Goal: Task Accomplishment & Management: Manage account settings

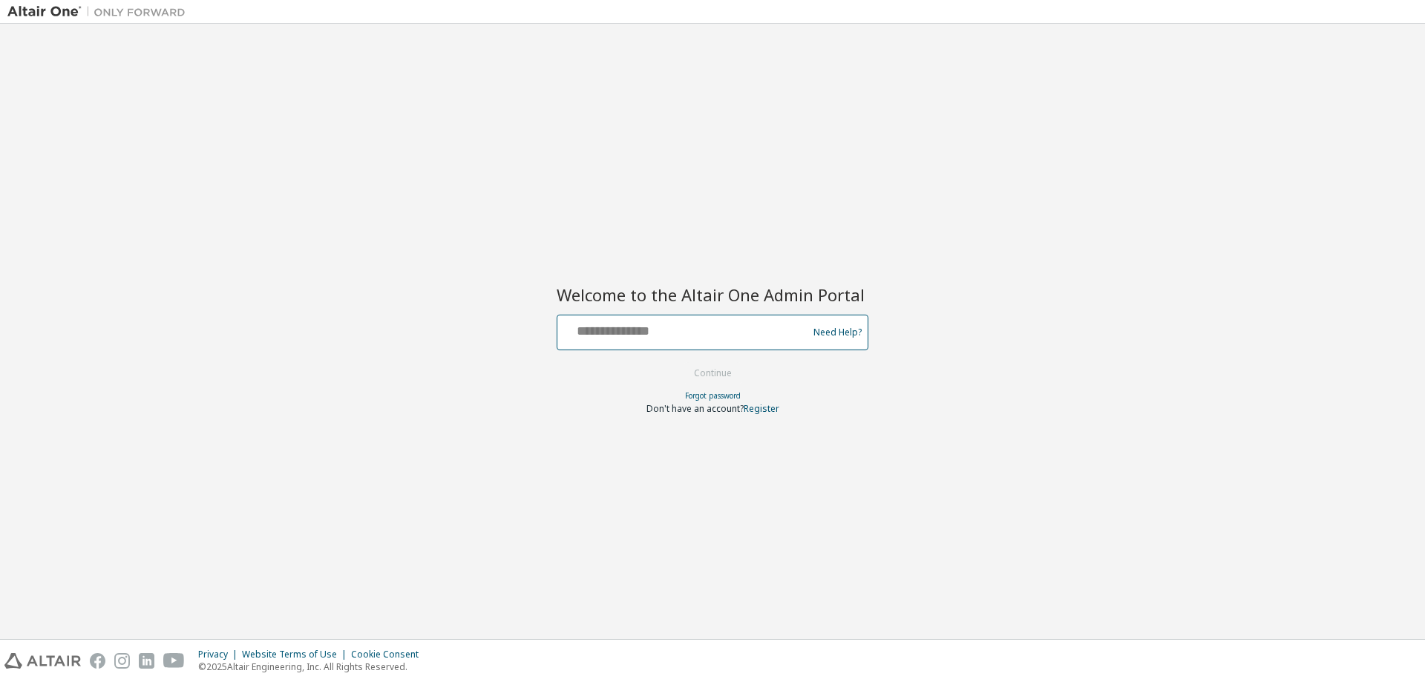
click at [663, 333] on input "text" at bounding box center [684, 329] width 243 height 22
type input "**********"
click at [678, 362] on button "Continue" at bounding box center [712, 373] width 69 height 22
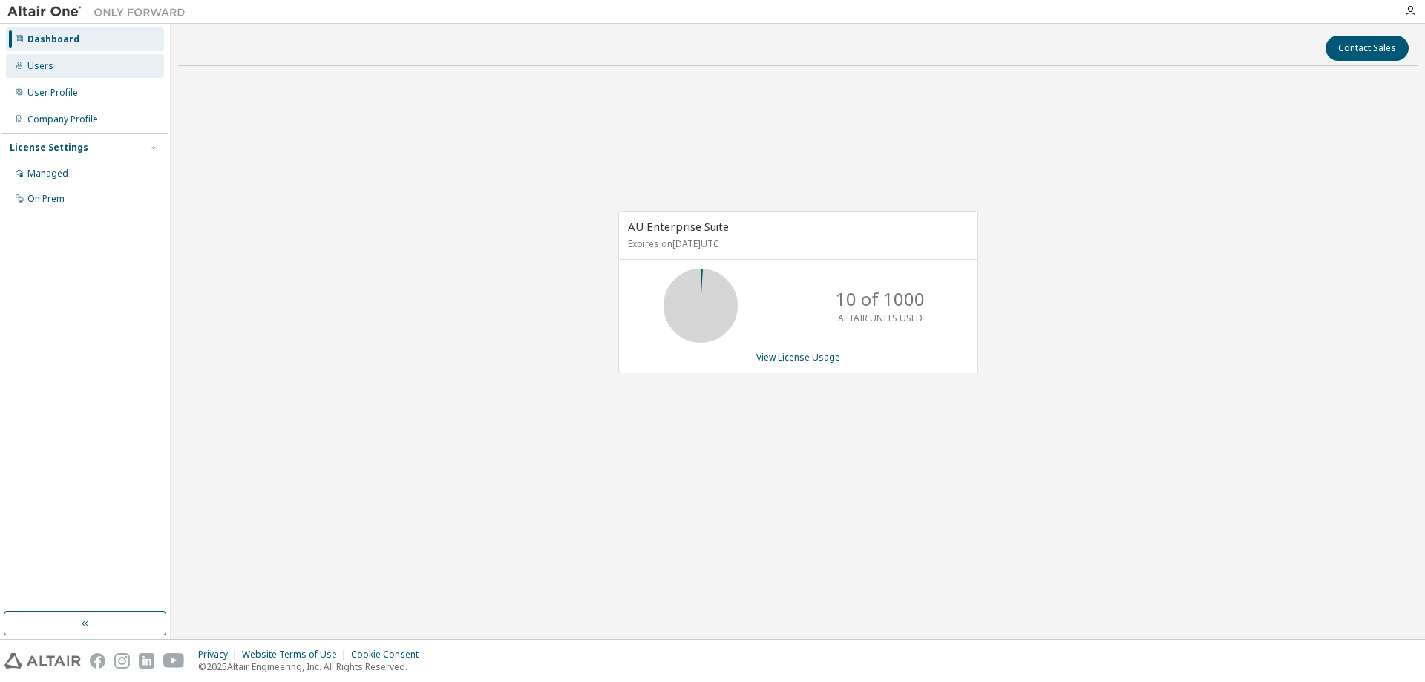
click at [67, 70] on div "Users" at bounding box center [85, 66] width 158 height 24
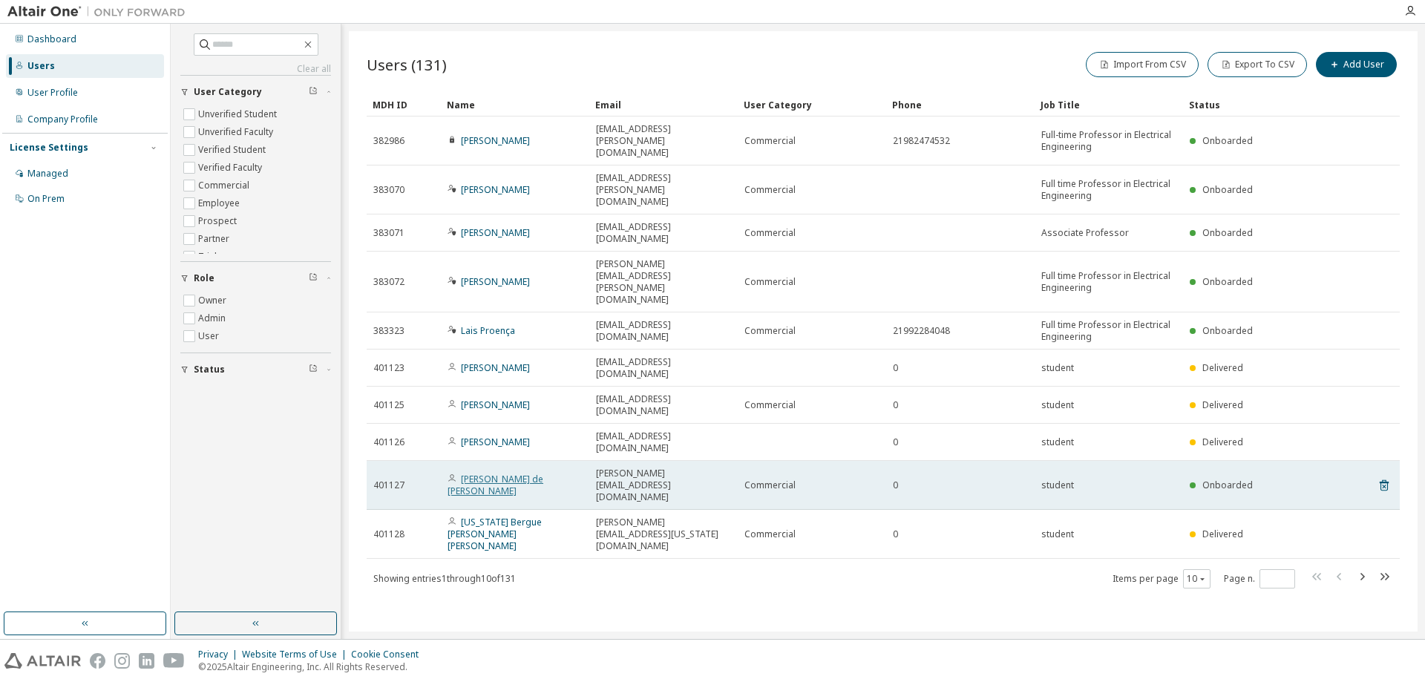
click at [533, 473] on link "Victor Hugo de Avelar Rezende" at bounding box center [495, 485] width 96 height 24
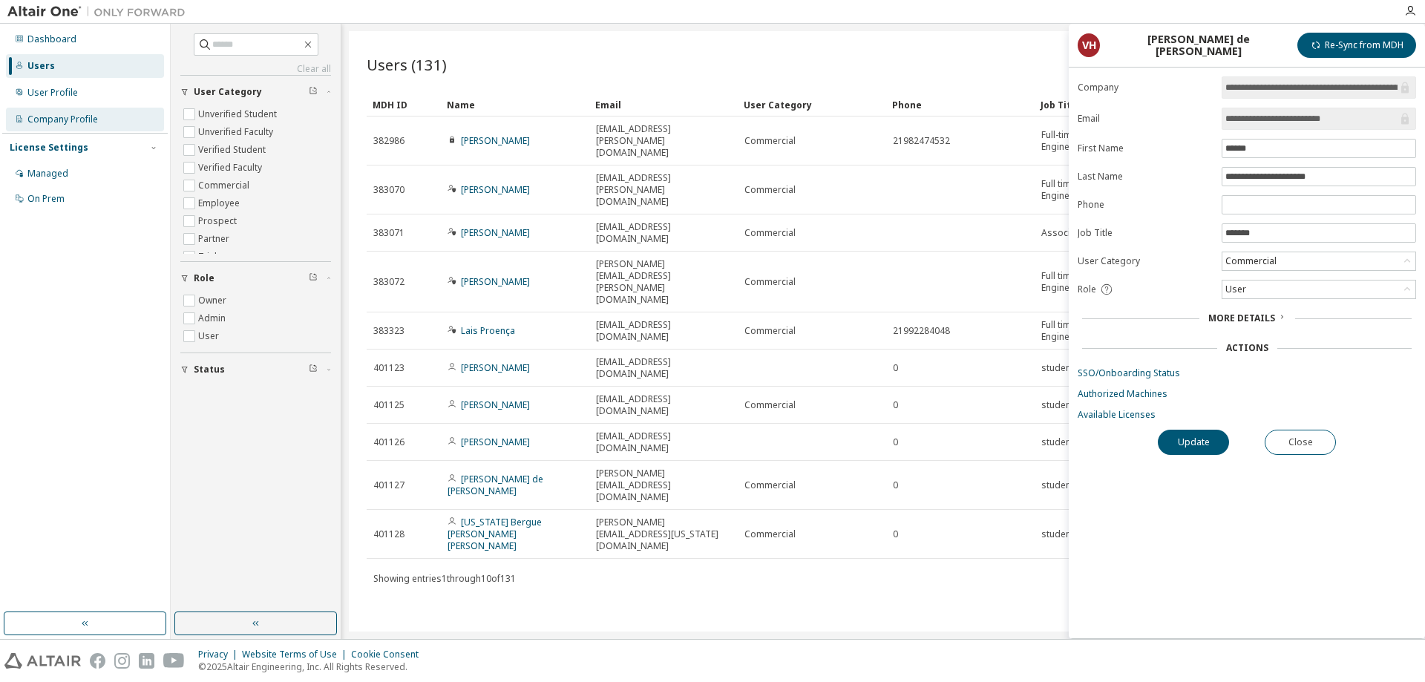
click at [76, 124] on div "Company Profile" at bounding box center [62, 120] width 70 height 12
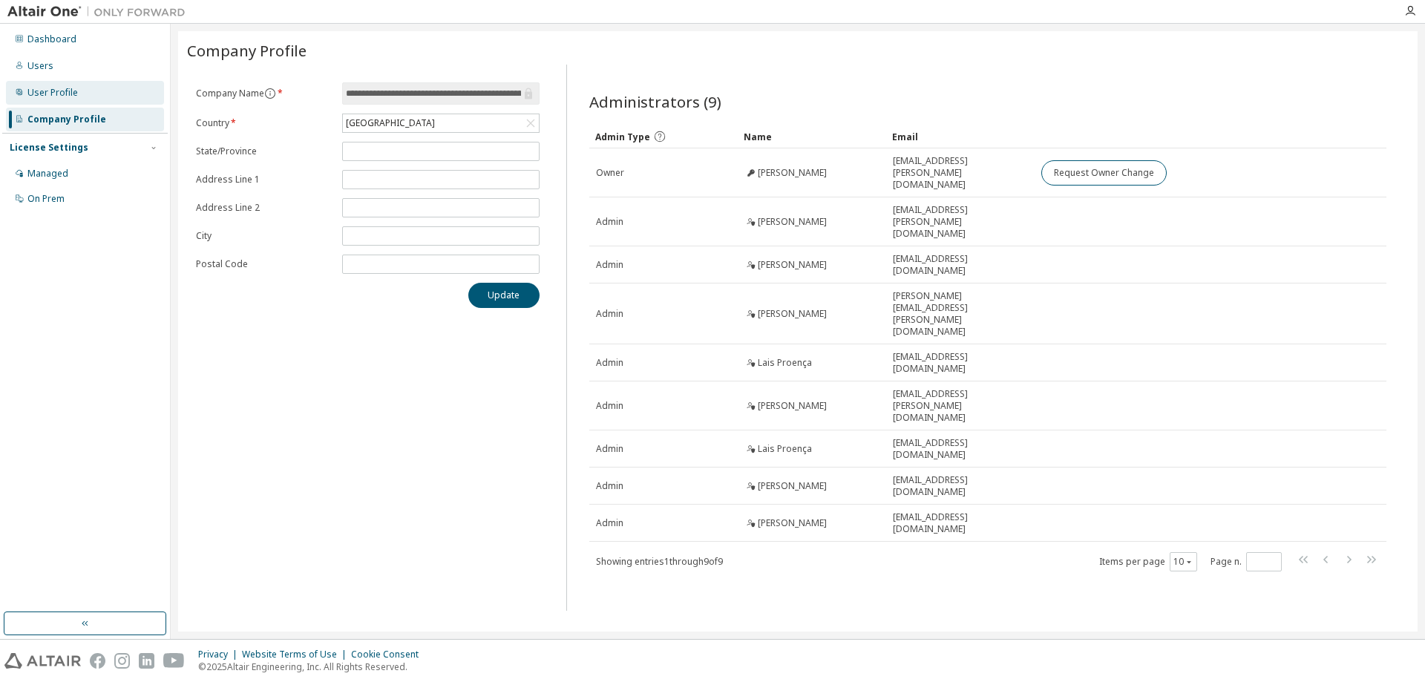
click at [89, 96] on div "User Profile" at bounding box center [85, 93] width 158 height 24
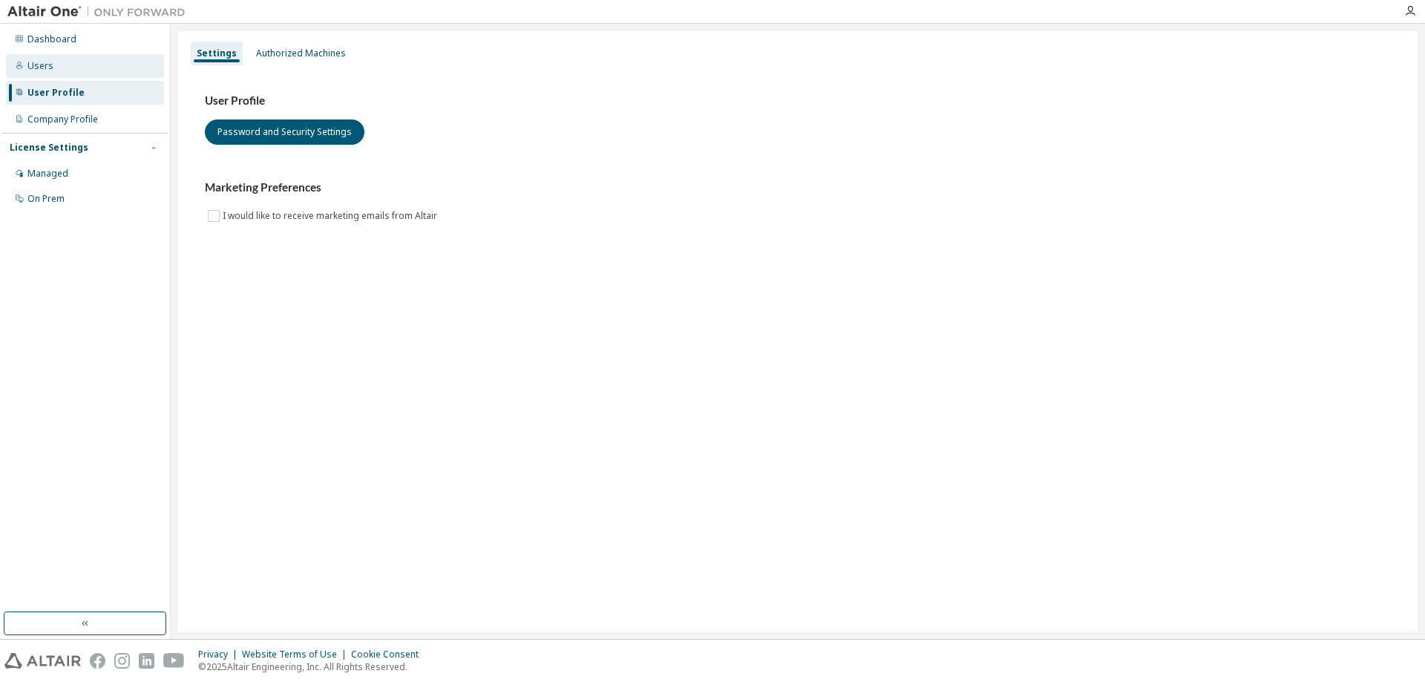
click at [65, 59] on div "Users" at bounding box center [85, 66] width 158 height 24
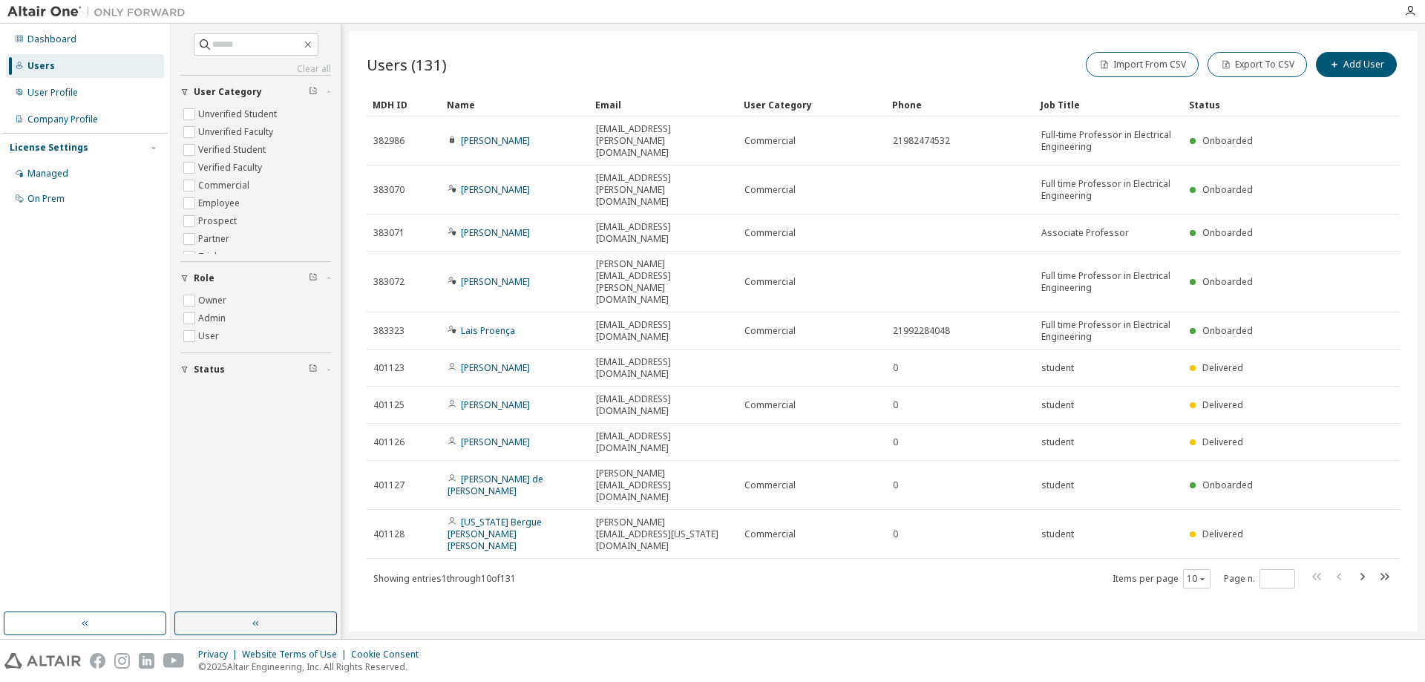
click at [63, 13] on img at bounding box center [100, 11] width 186 height 15
click at [74, 6] on img at bounding box center [100, 11] width 186 height 15
click at [52, 30] on div "Dashboard" at bounding box center [85, 39] width 158 height 24
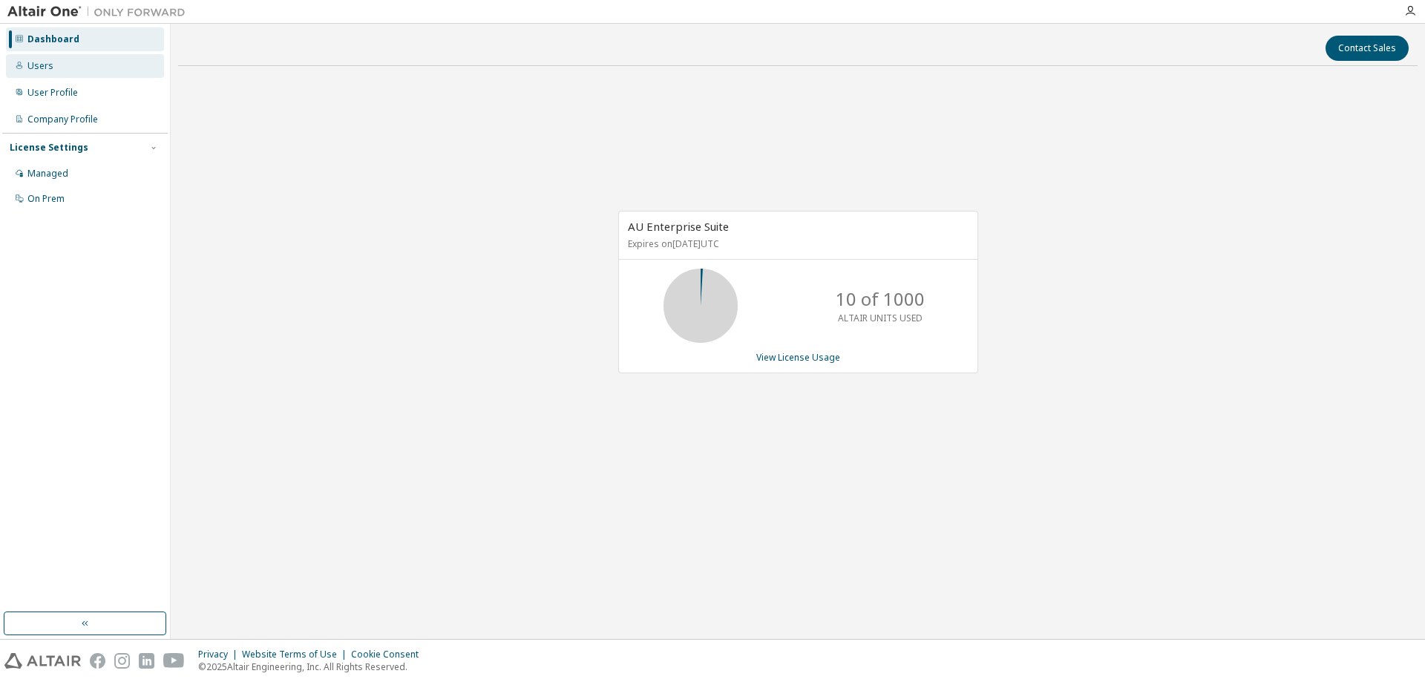
click at [94, 66] on div "Users" at bounding box center [85, 66] width 158 height 24
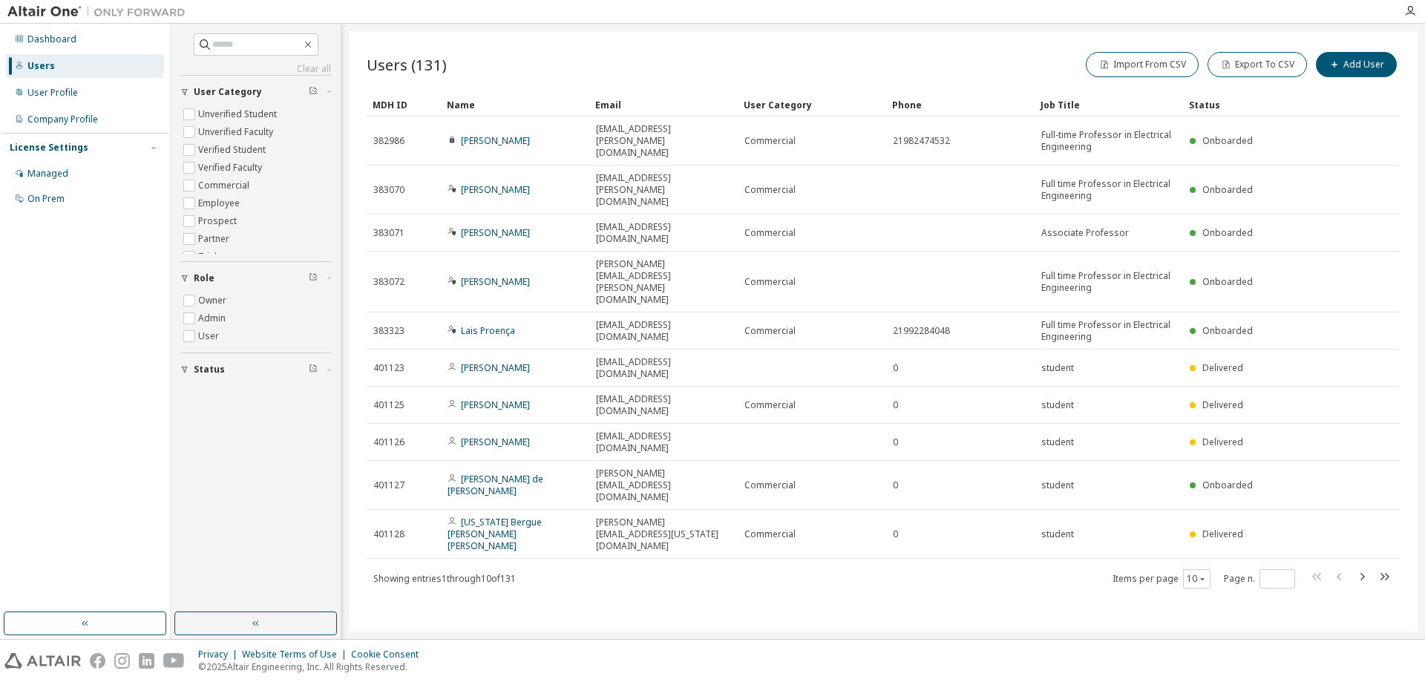
click at [675, 481] on div "Users (131) Import From CSV Export To CSV Add User Clear Load Save Save As Fiel…" at bounding box center [883, 331] width 1069 height 600
click at [83, 89] on div "User Profile" at bounding box center [85, 93] width 158 height 24
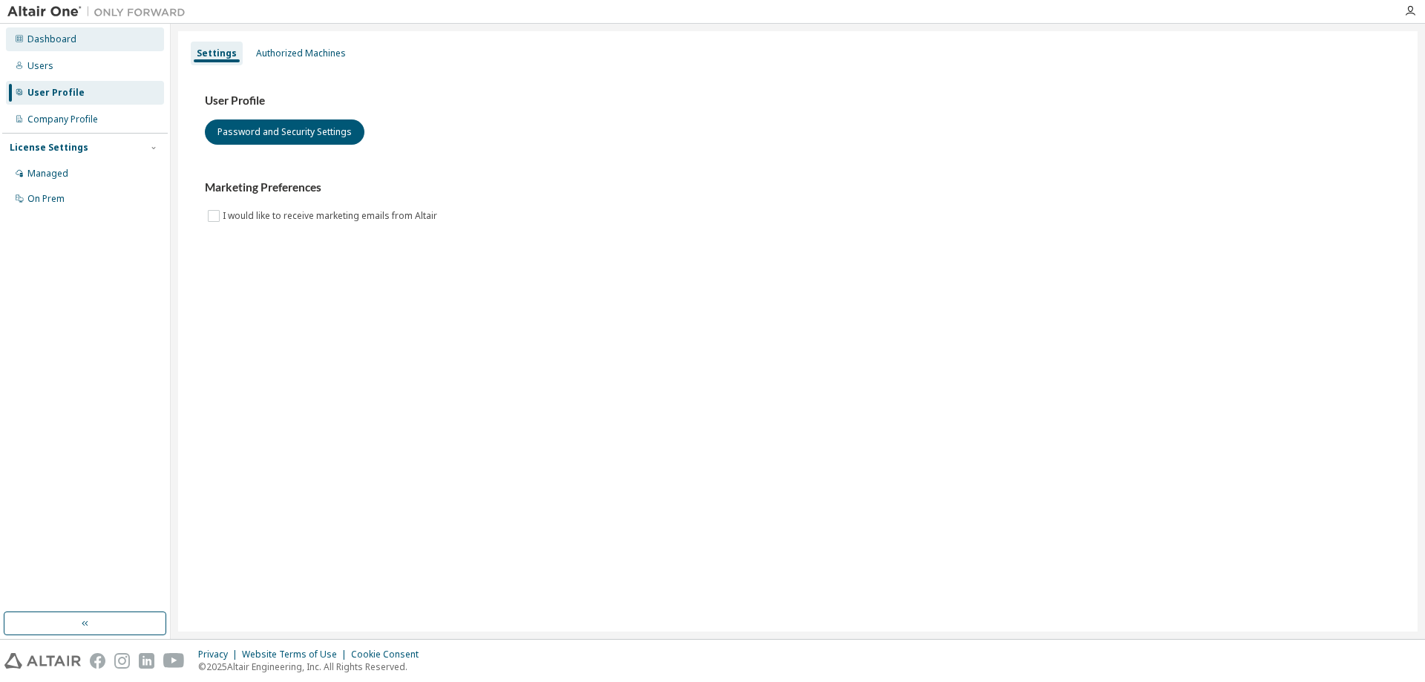
click at [42, 38] on div "Dashboard" at bounding box center [51, 39] width 49 height 12
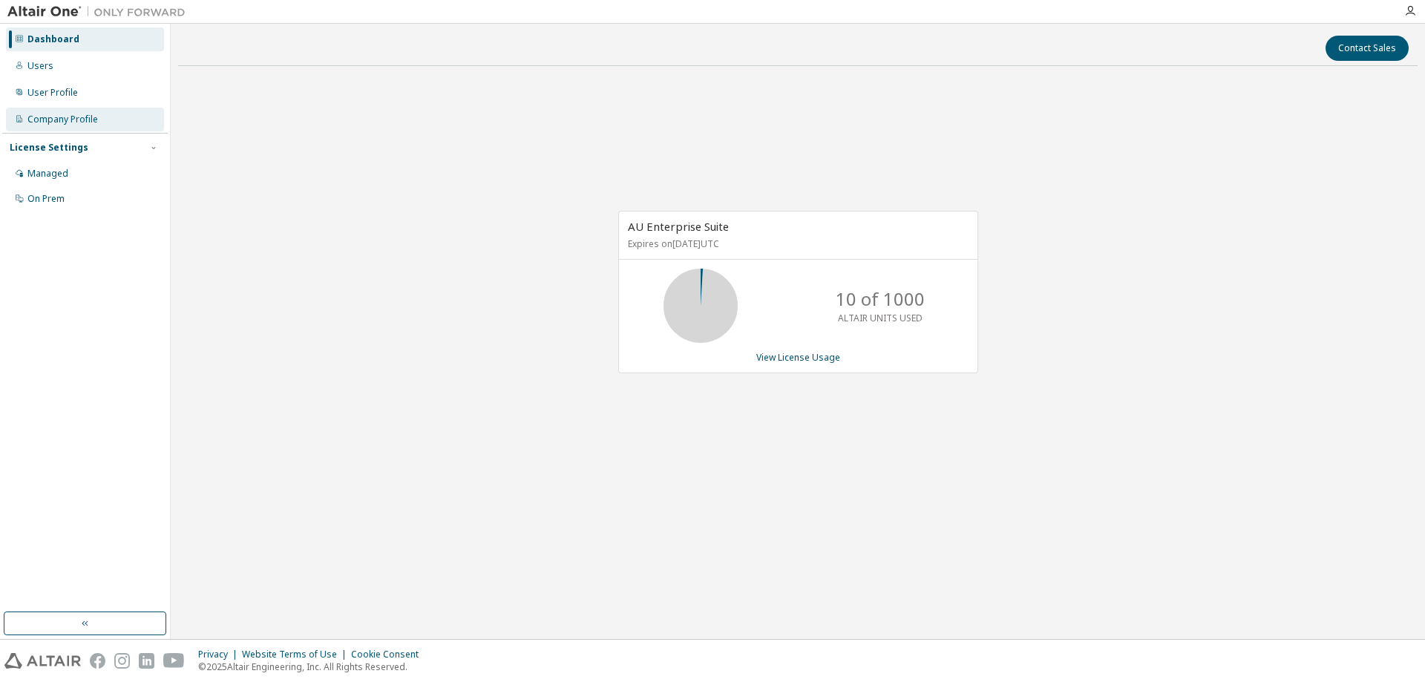
click at [62, 116] on div "Company Profile" at bounding box center [62, 120] width 70 height 12
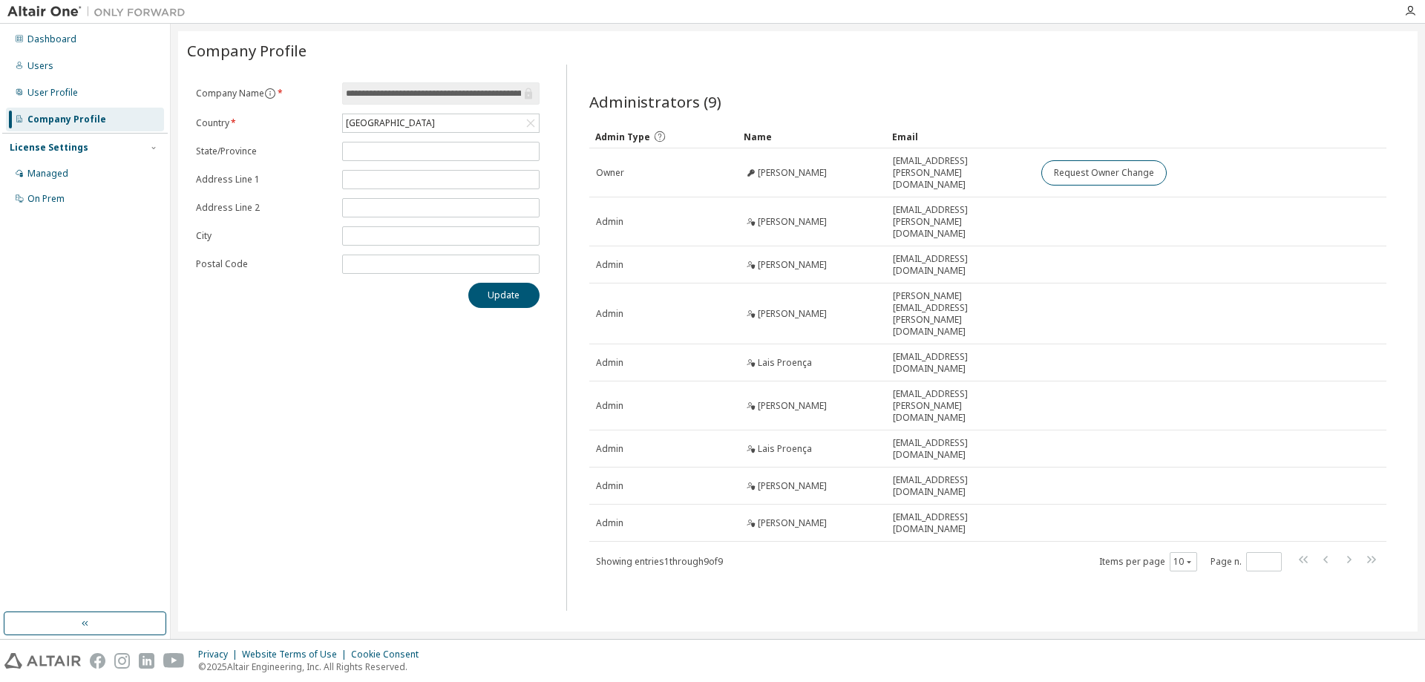
click at [77, 160] on div "License Settings Managed On Prem" at bounding box center [84, 172] width 165 height 79
click at [65, 186] on div "Managed On Prem" at bounding box center [84, 186] width 165 height 49
click at [73, 174] on div "Managed" at bounding box center [85, 174] width 158 height 24
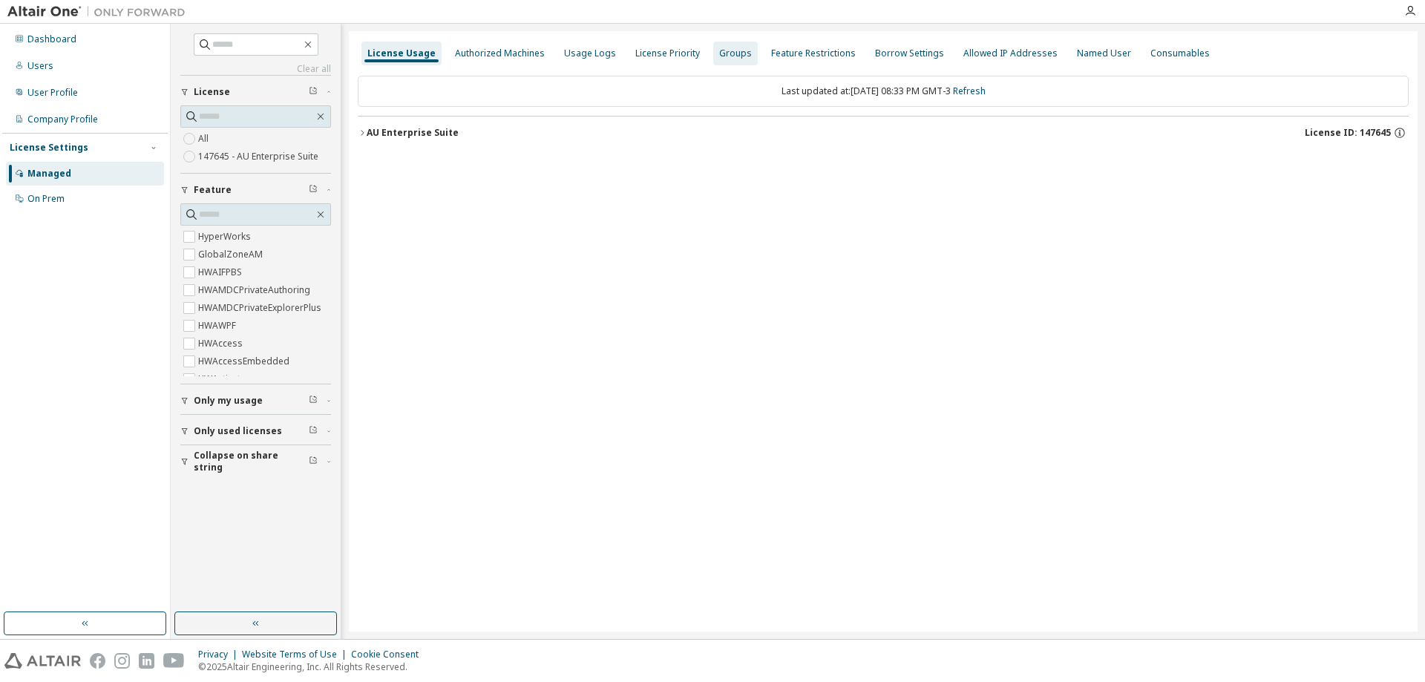
click at [736, 53] on div "Groups" at bounding box center [735, 53] width 33 height 12
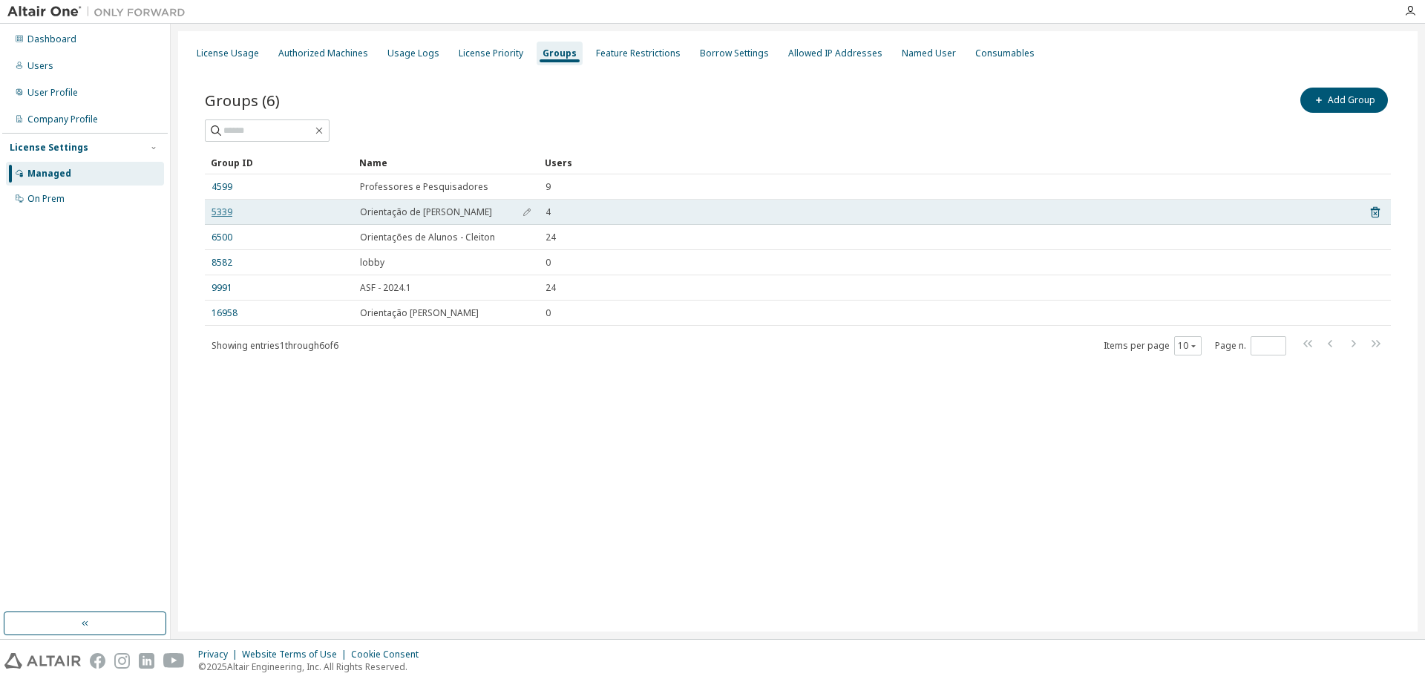
click at [221, 207] on link "5339" at bounding box center [221, 212] width 21 height 12
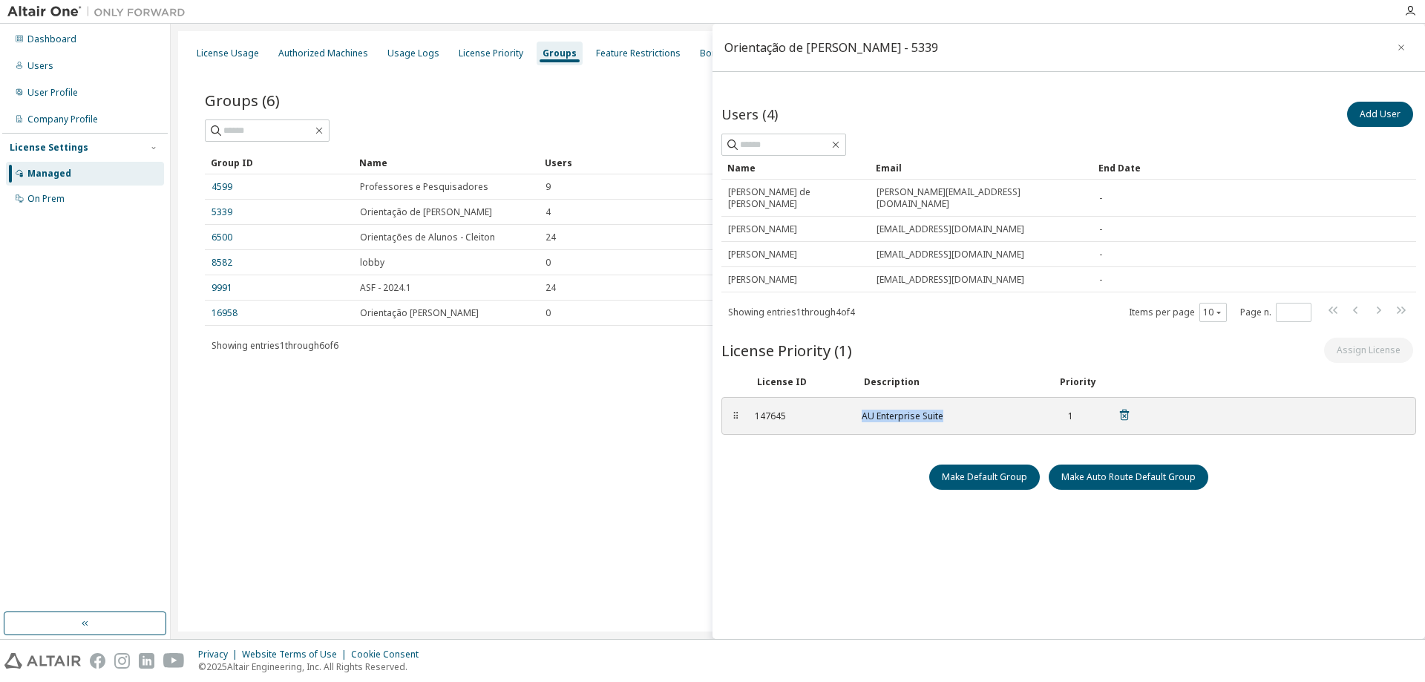
drag, startPoint x: 942, startPoint y: 404, endPoint x: 866, endPoint y: 393, distance: 76.5
click at [863, 404] on div "147645 AU Enterprise Suite 1" at bounding box center [943, 416] width 394 height 24
click at [946, 346] on div "License Priority (1) Assign License" at bounding box center [1068, 350] width 695 height 31
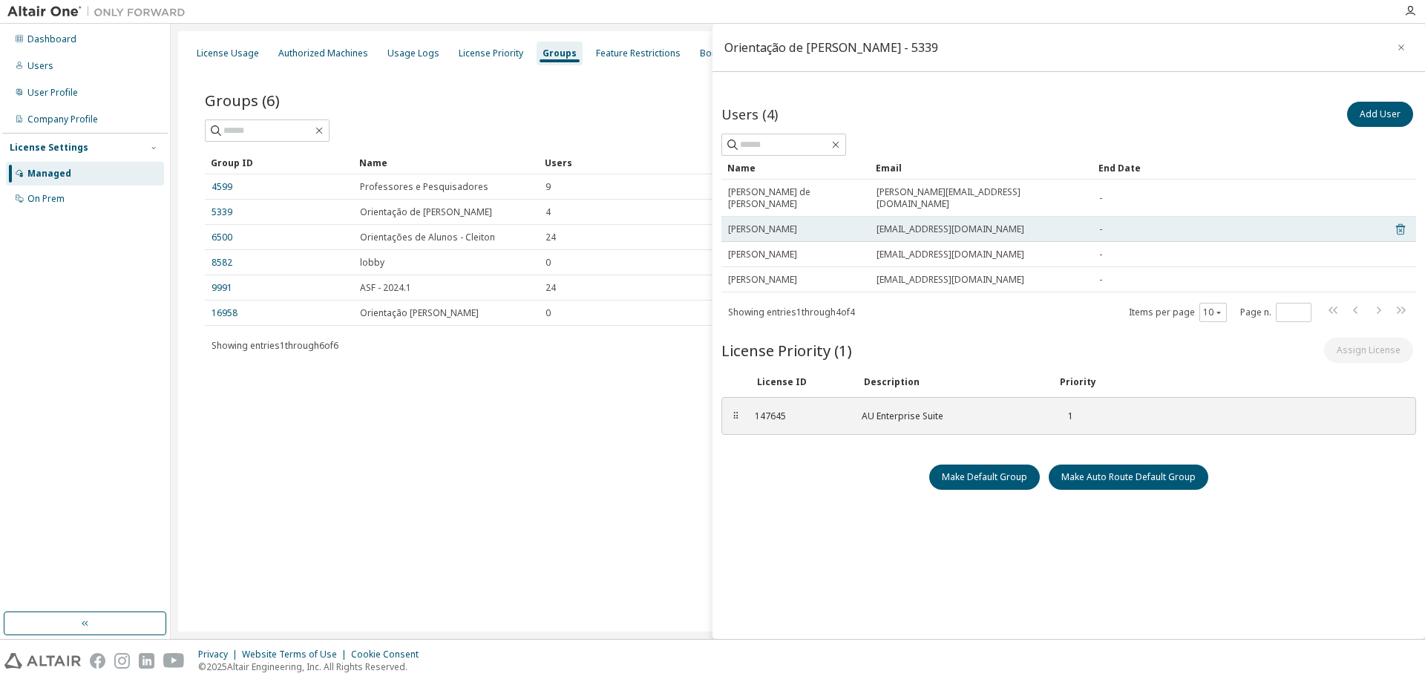
click at [1395, 220] on icon at bounding box center [1400, 229] width 13 height 18
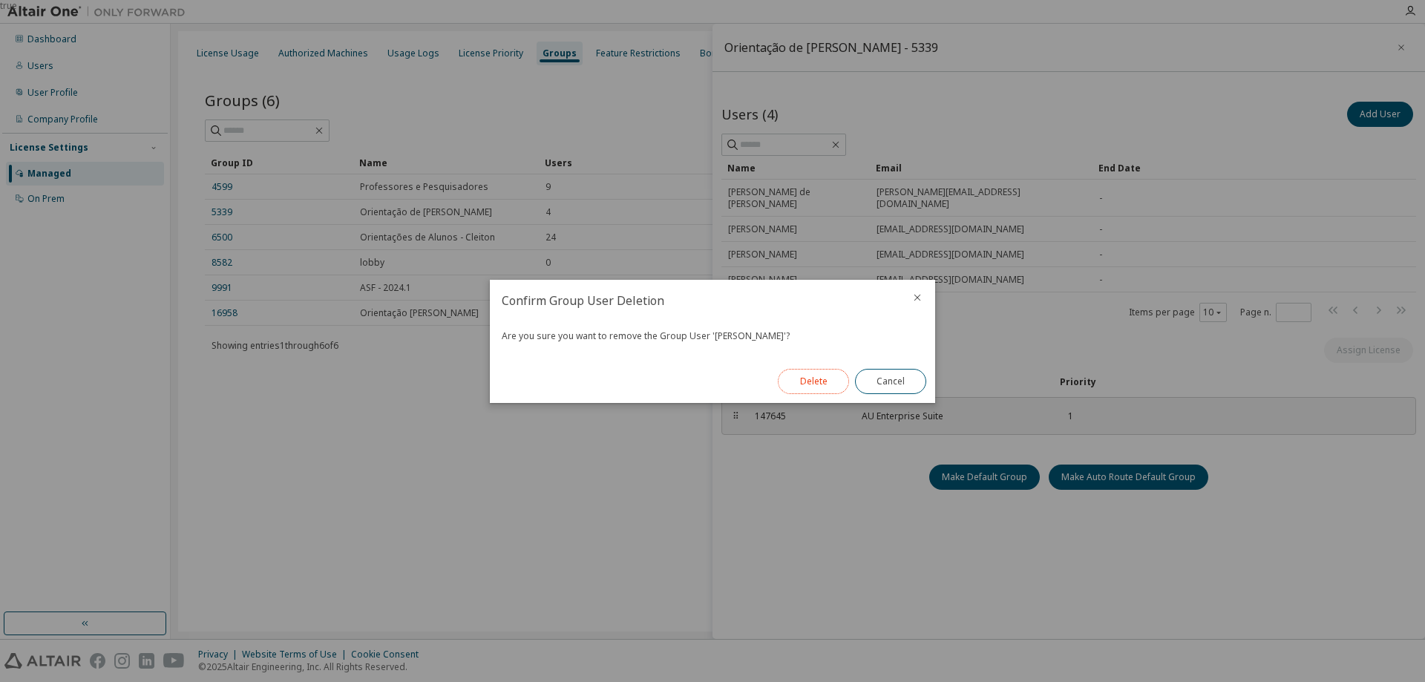
click at [804, 375] on button "Delete" at bounding box center [813, 381] width 71 height 25
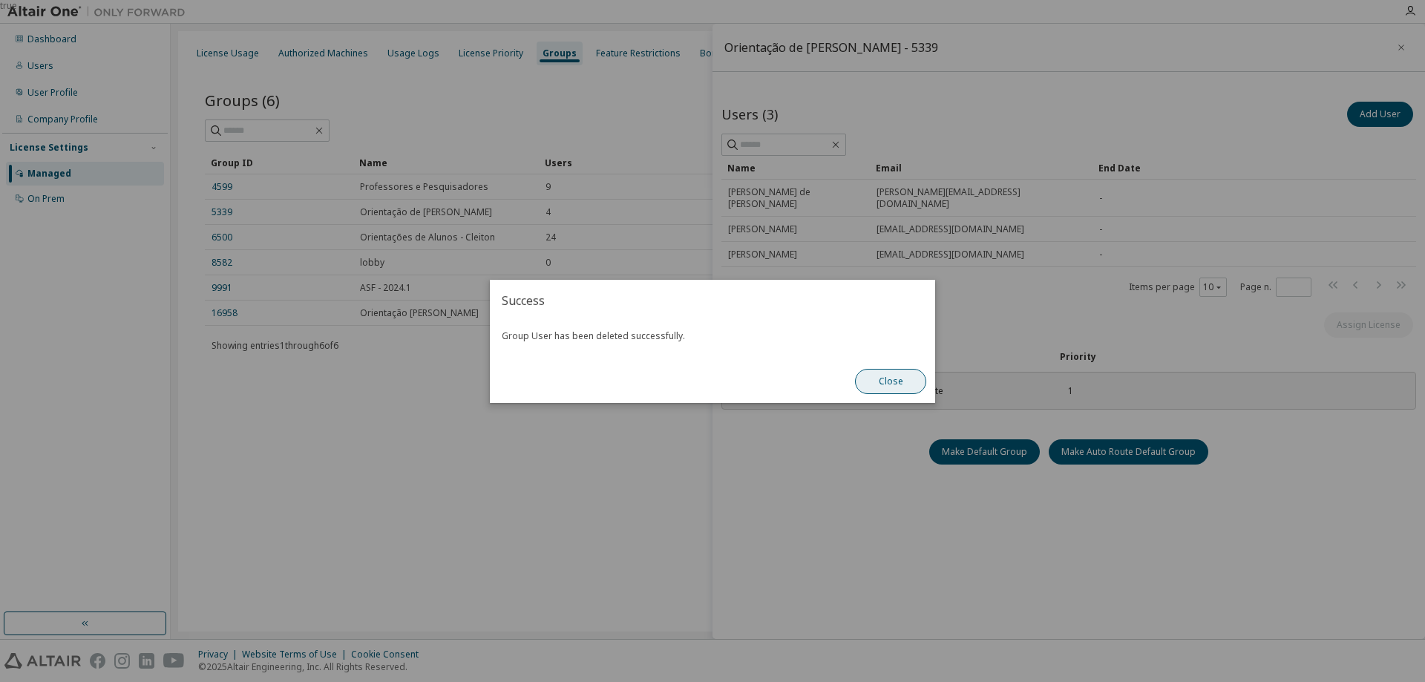
click at [870, 390] on button "Close" at bounding box center [890, 381] width 71 height 25
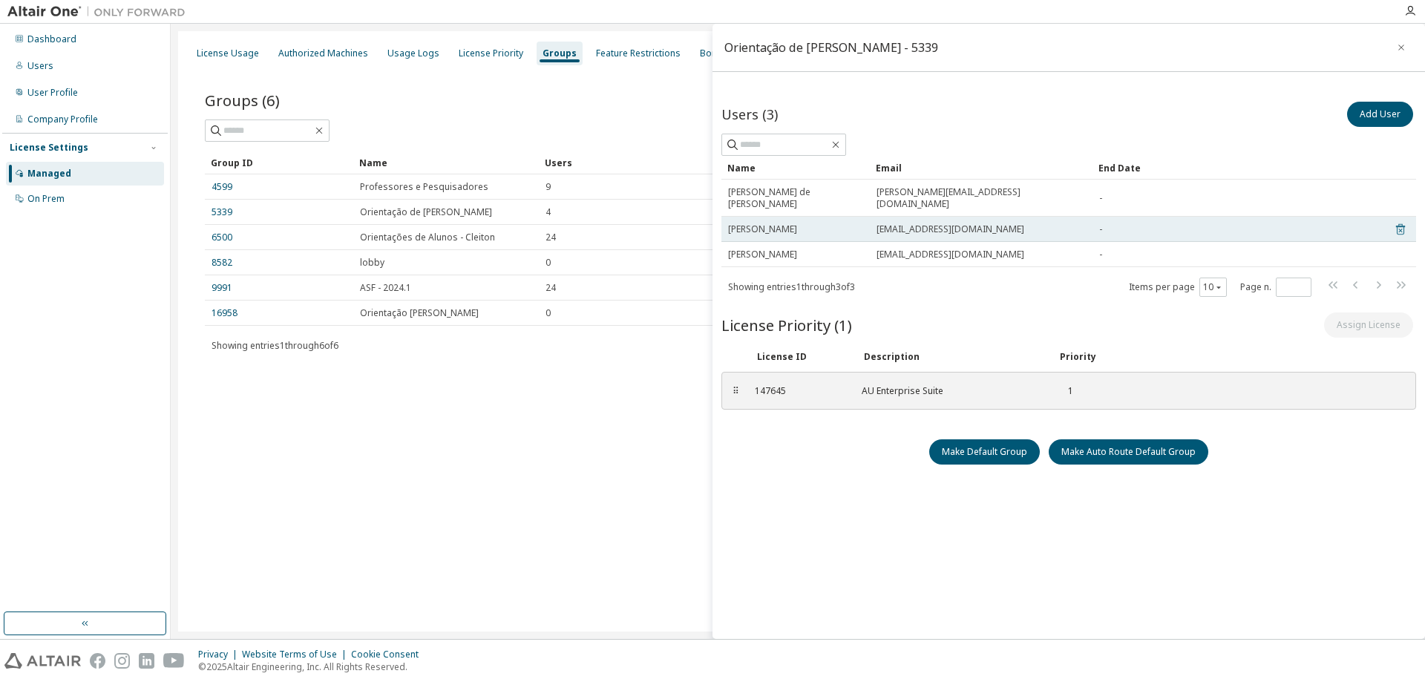
click at [1394, 220] on icon at bounding box center [1400, 229] width 13 height 18
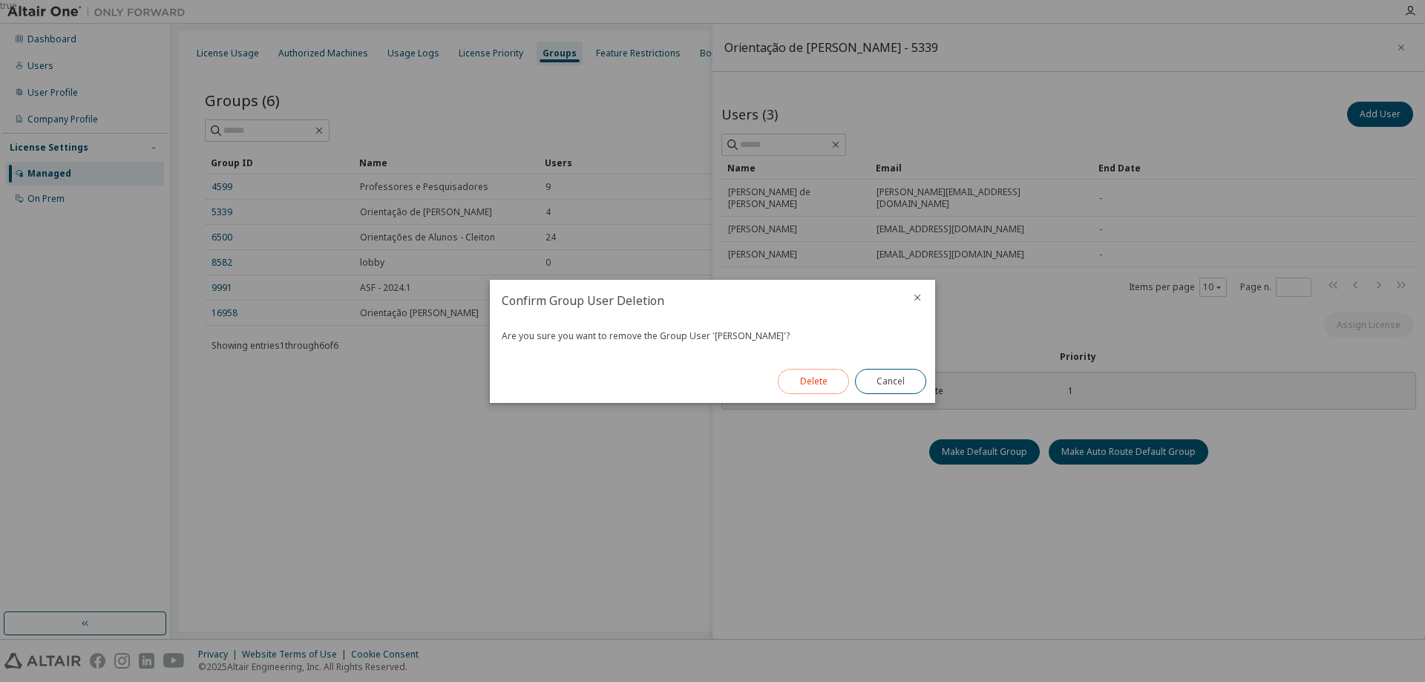
click at [828, 384] on button "Delete" at bounding box center [813, 381] width 71 height 25
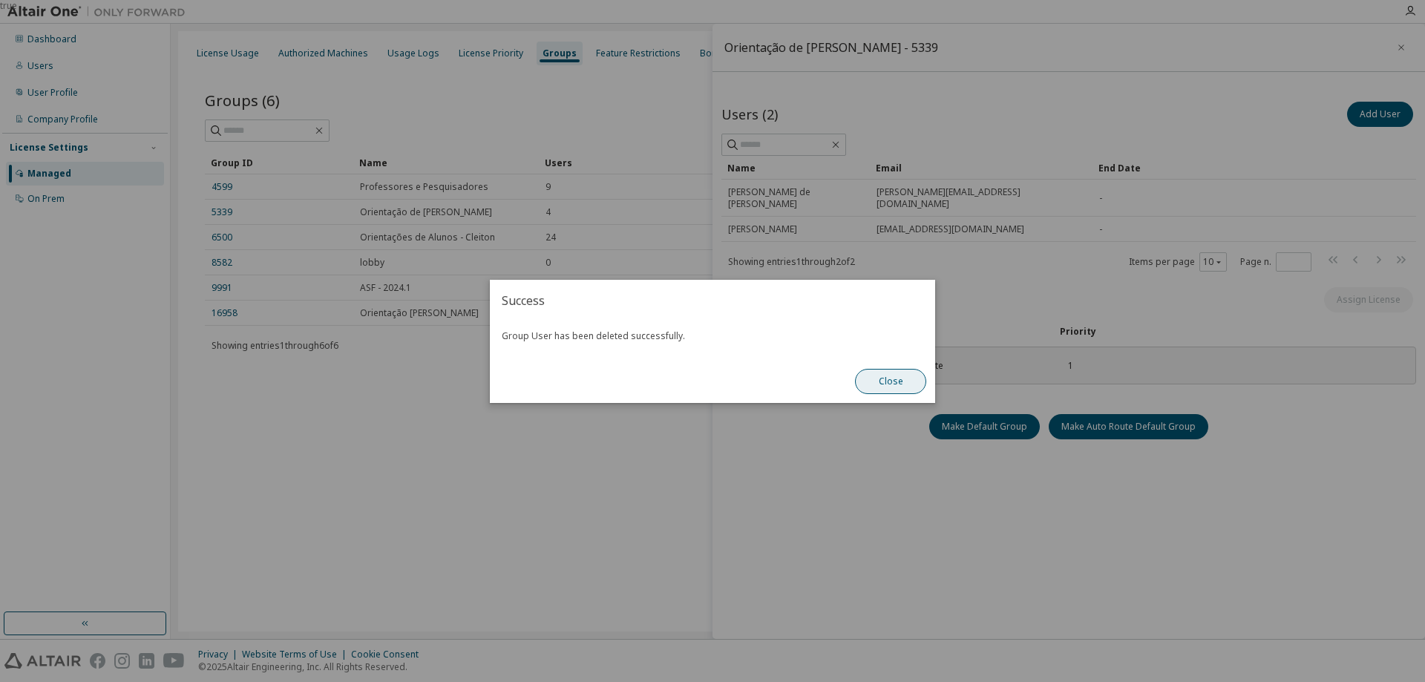
click at [896, 382] on button "Close" at bounding box center [890, 381] width 71 height 25
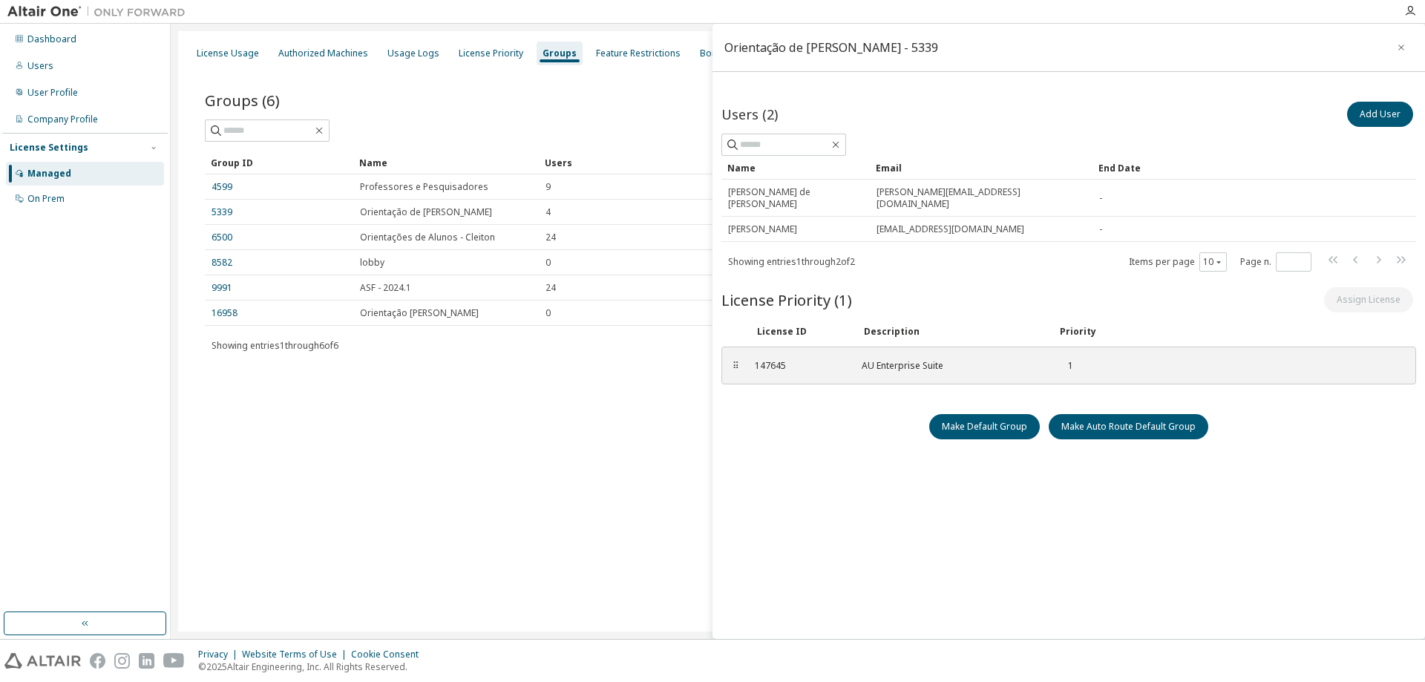
drag, startPoint x: 891, startPoint y: 292, endPoint x: 869, endPoint y: 284, distance: 22.8
click at [869, 284] on div "License Priority (1) Assign License" at bounding box center [1068, 299] width 695 height 31
